Goal: Find specific page/section: Find specific page/section

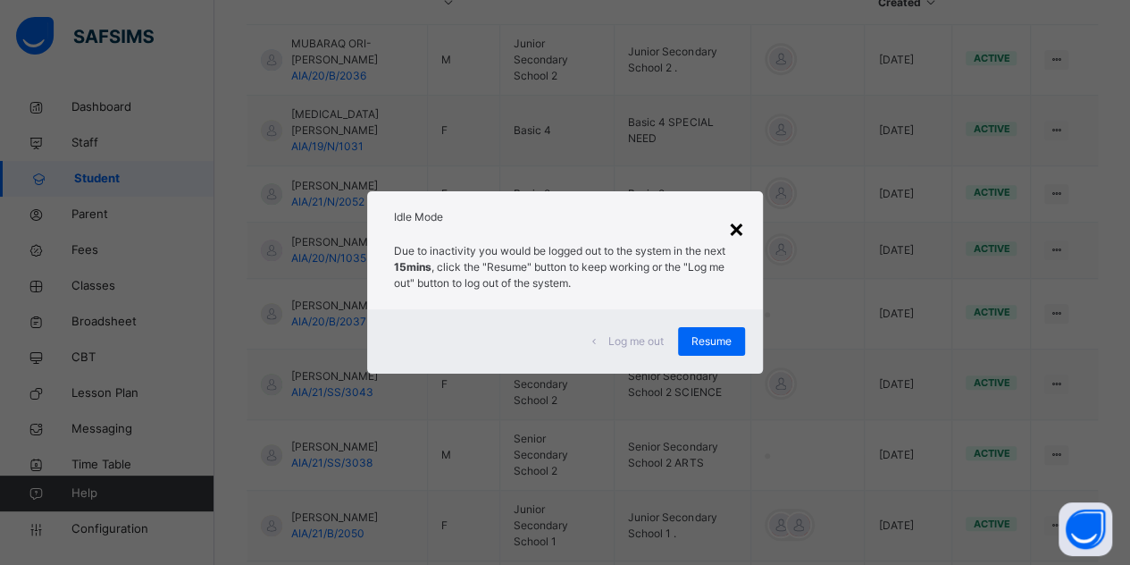
scroll to position [493, 0]
click at [742, 235] on div "×" at bounding box center [736, 228] width 17 height 38
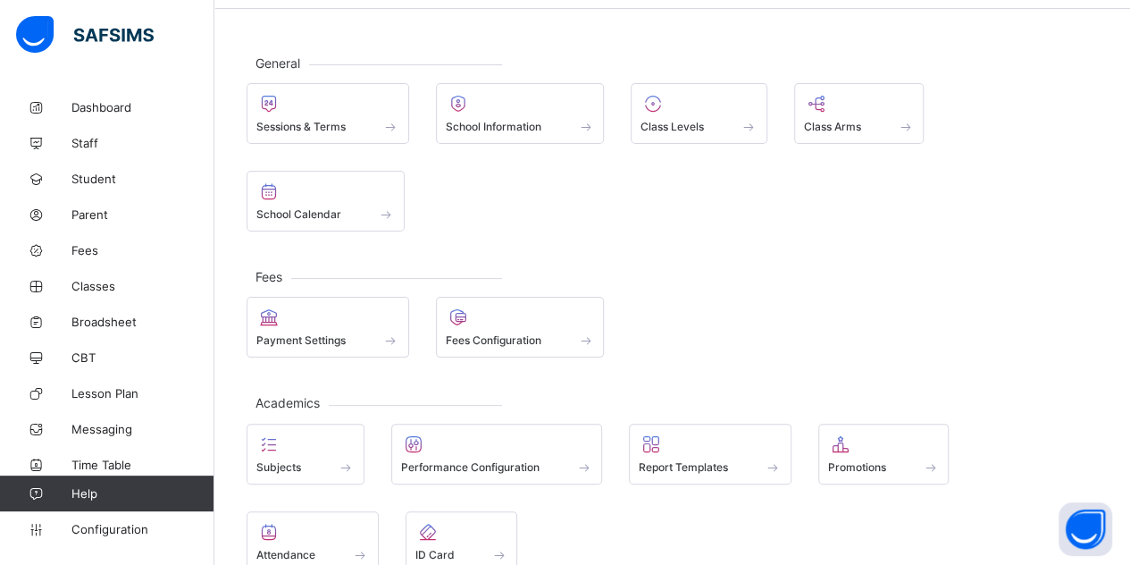
scroll to position [128, 0]
